Goal: Information Seeking & Learning: Find specific fact

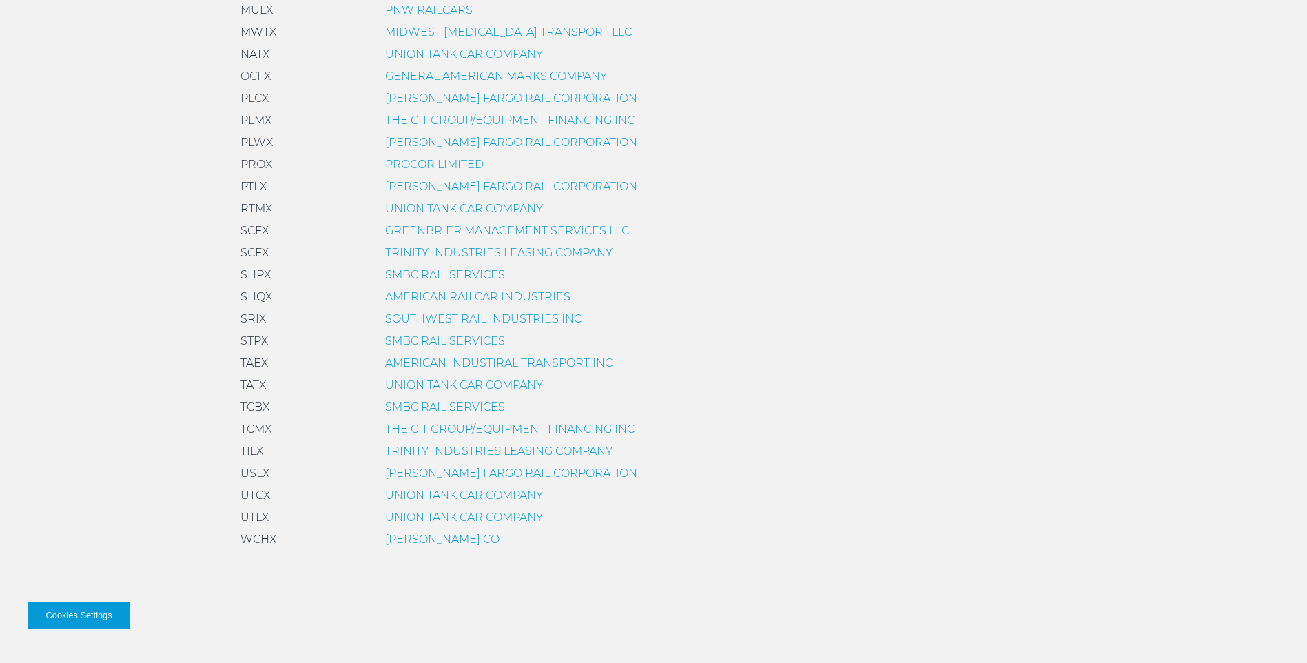
scroll to position [964, 0]
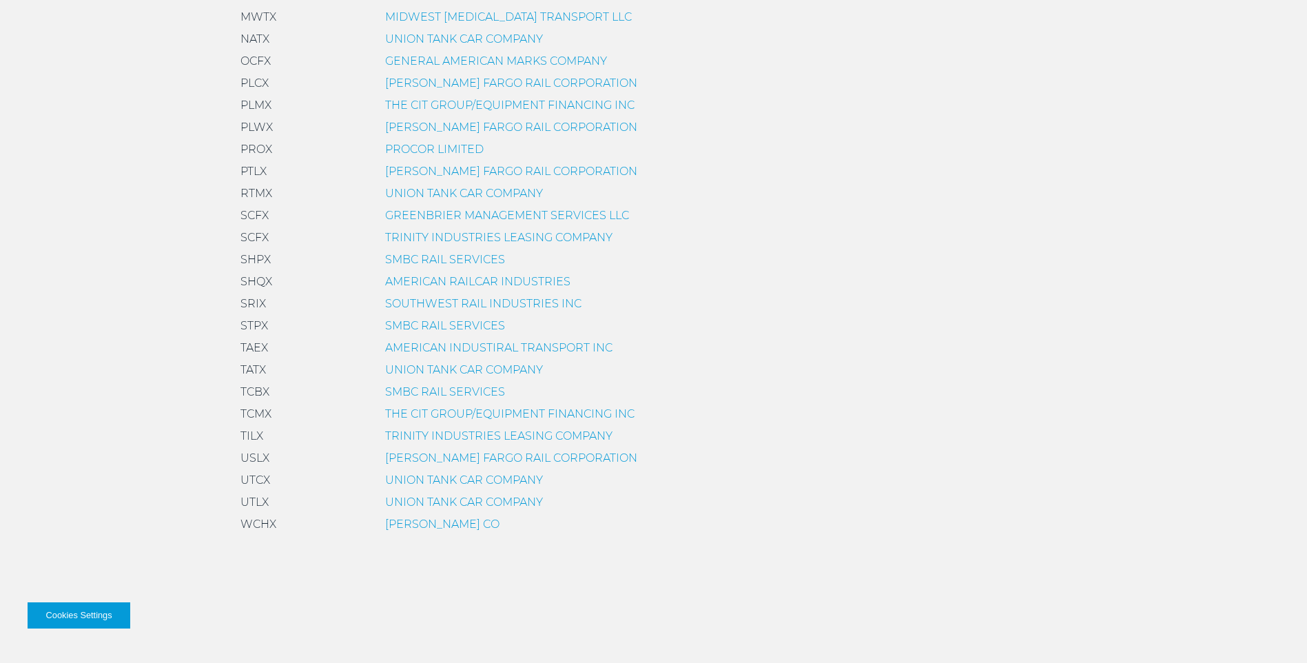
click at [406, 430] on link "TRINITY INDUSTRIES LEASING COMPANY" at bounding box center [498, 435] width 227 height 13
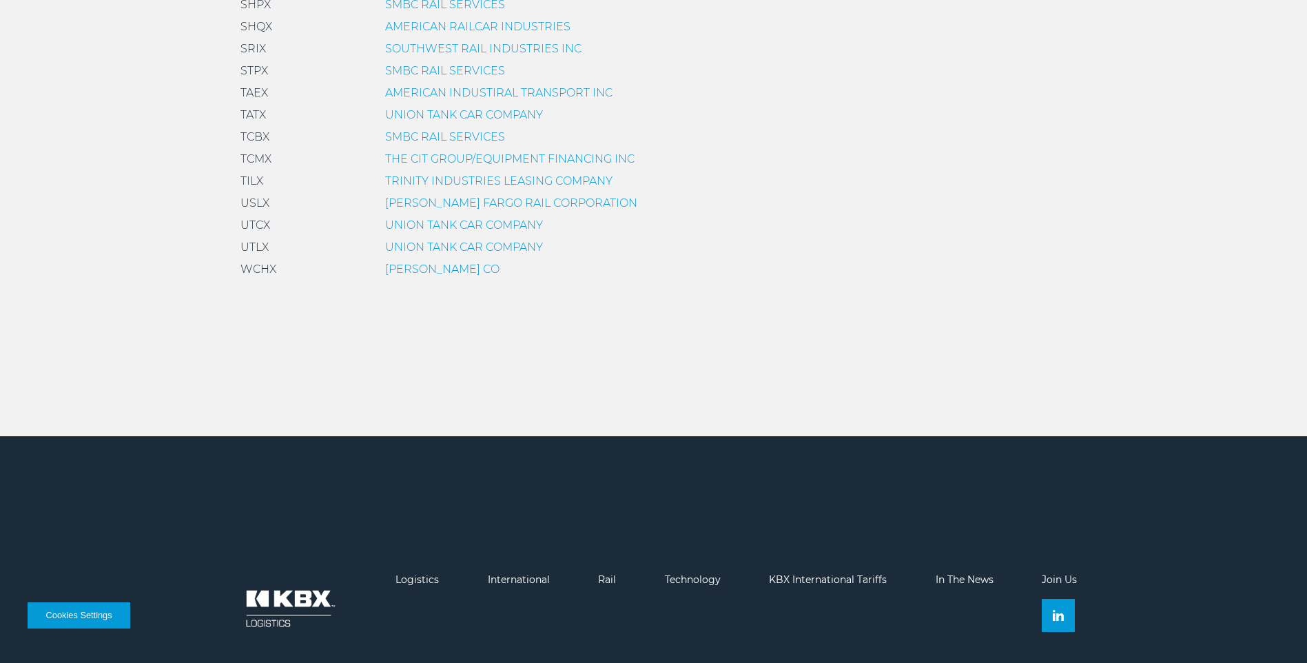
scroll to position [1082, 0]
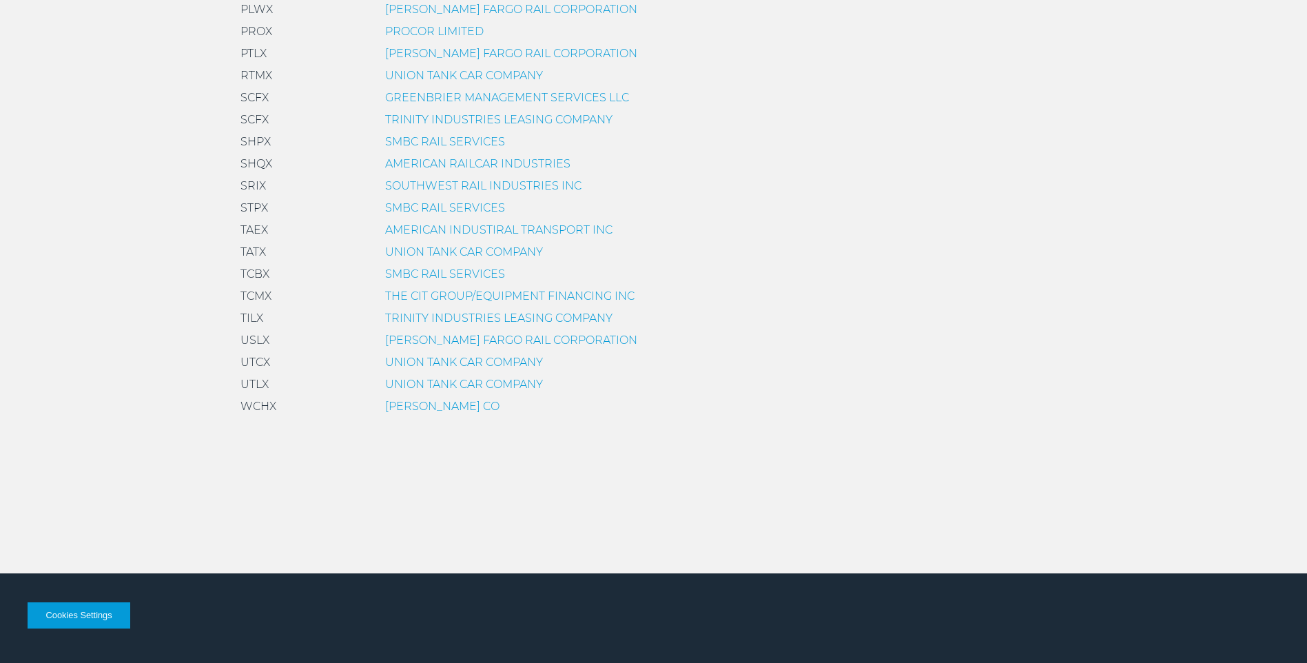
click at [421, 317] on link "TRINITY INDUSTRIES LEASING COMPANY" at bounding box center [498, 317] width 227 height 13
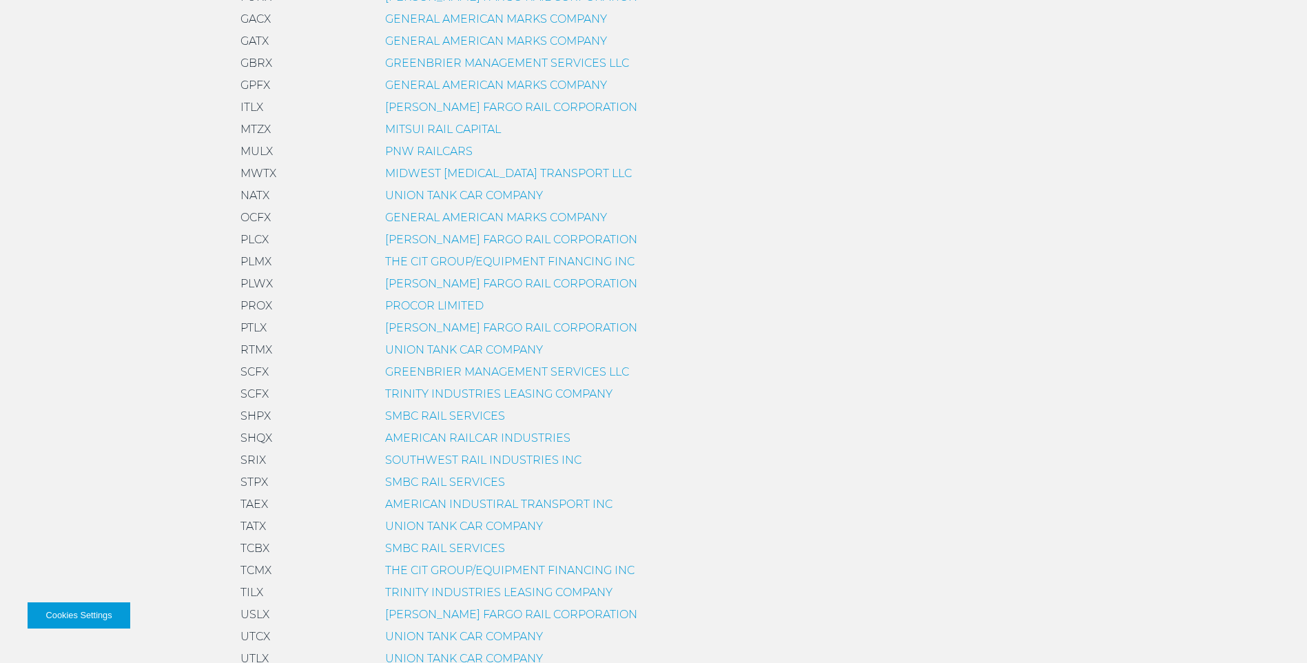
scroll to position [669, 0]
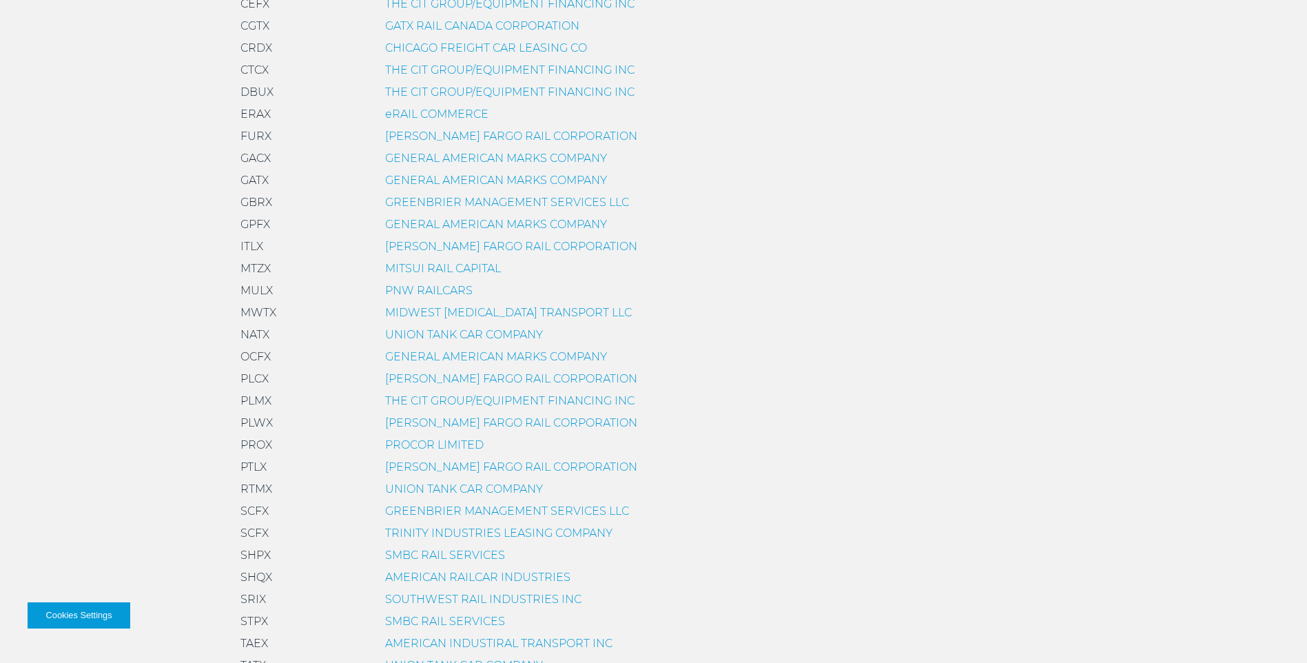
click at [428, 441] on link "PROCOR LIMITED" at bounding box center [434, 444] width 98 height 13
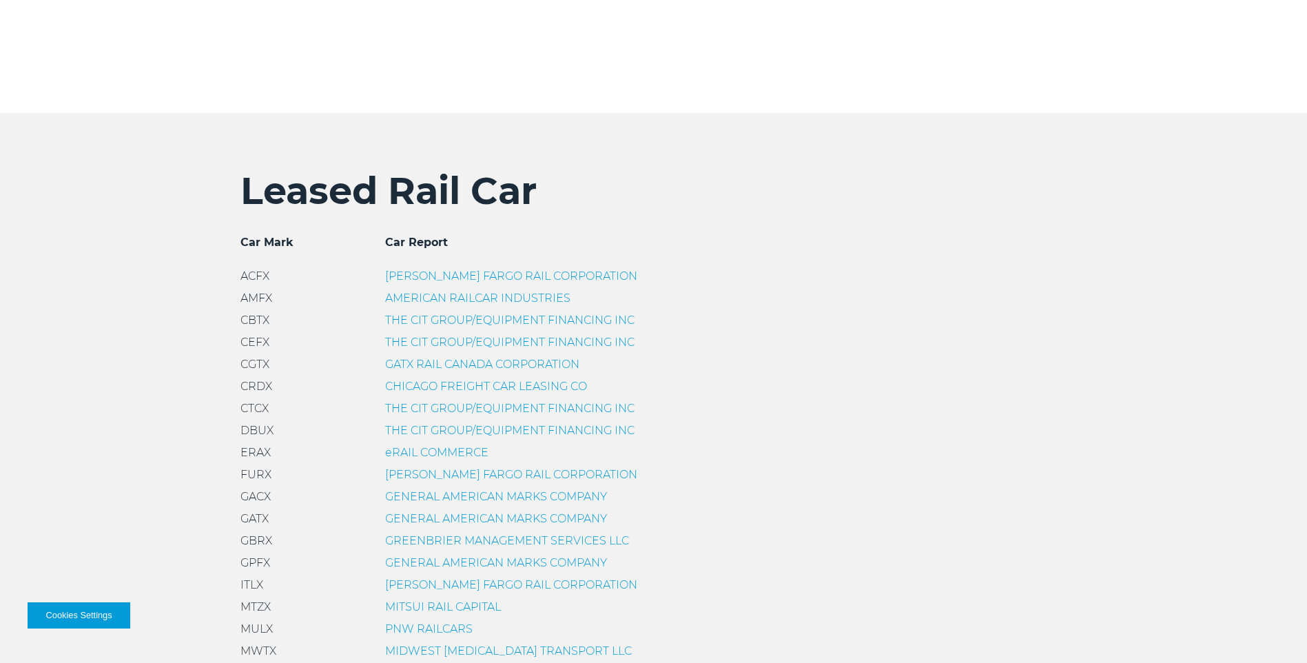
scroll to position [413, 0]
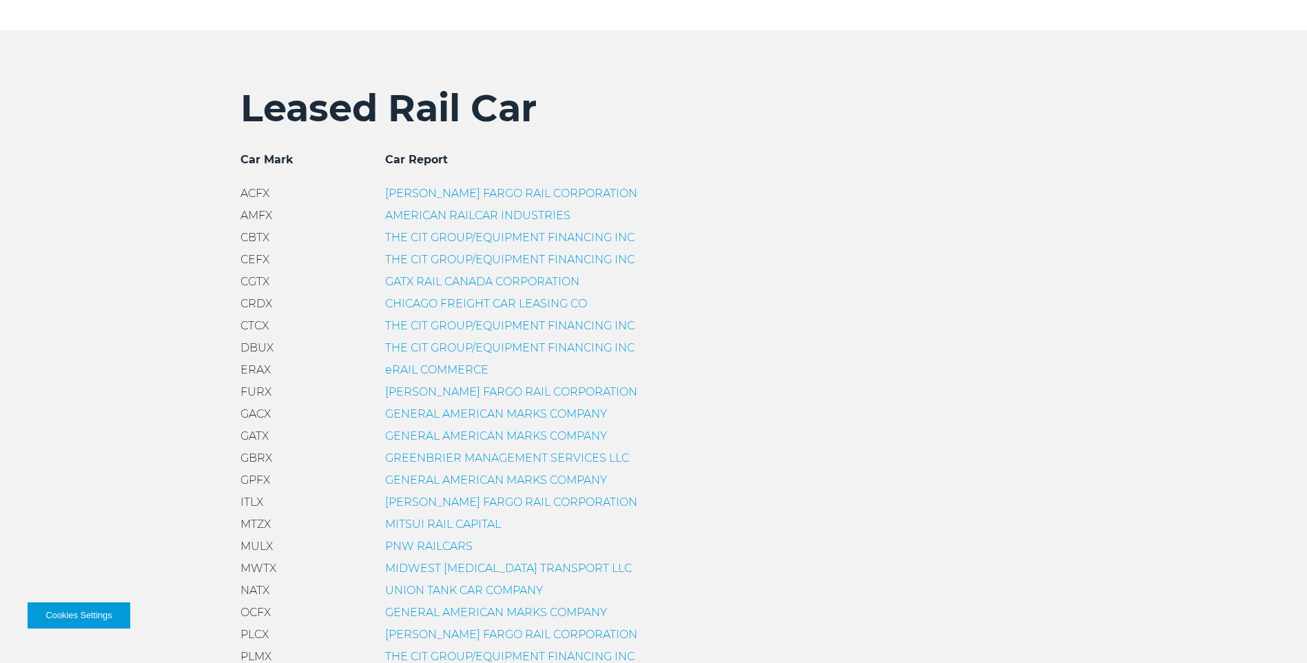
click at [438, 233] on link "THE CIT GROUP/EQUIPMENT FINANCING INC" at bounding box center [509, 237] width 249 height 13
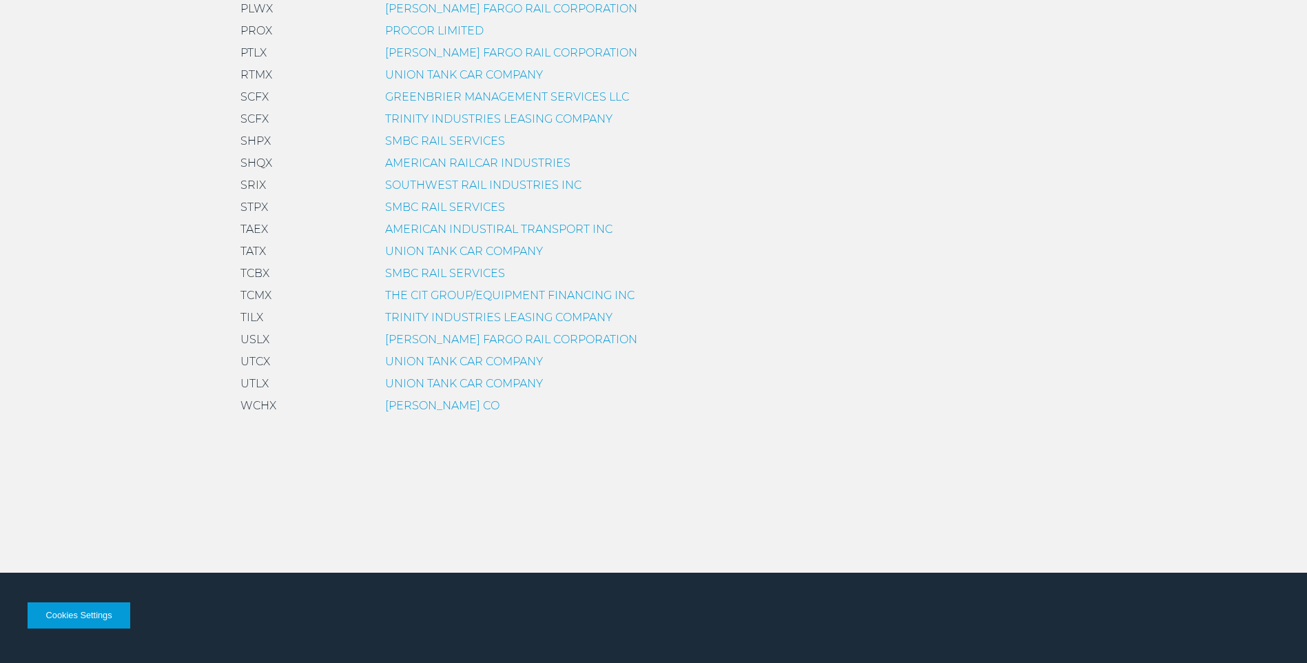
scroll to position [1082, 0]
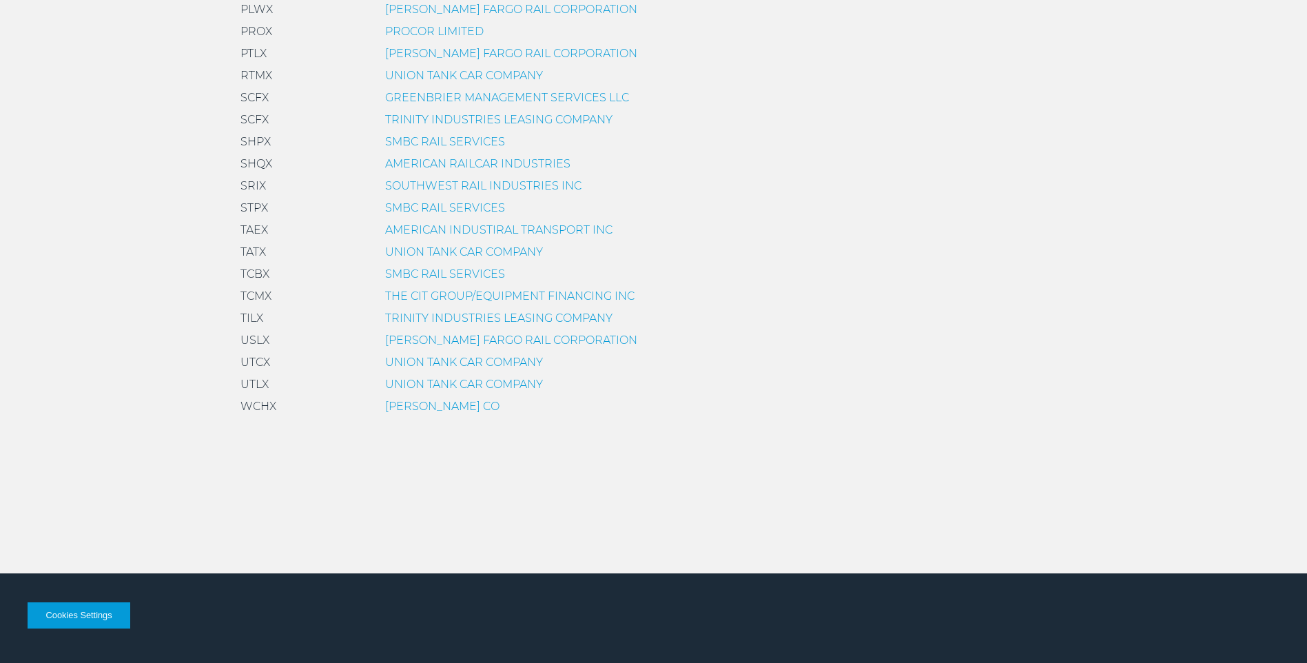
click at [391, 315] on link "TRINITY INDUSTRIES LEASING COMPANY" at bounding box center [498, 317] width 227 height 13
